Goal: Find specific page/section: Find specific page/section

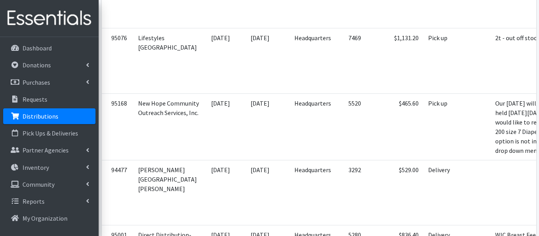
scroll to position [1543, 0]
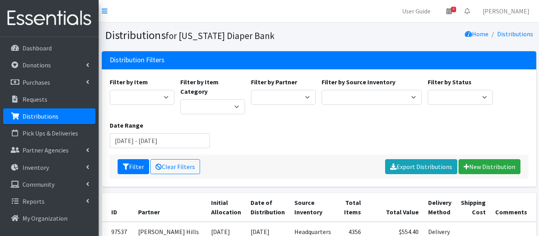
scroll to position [349, 0]
